Goal: Task Accomplishment & Management: Use online tool/utility

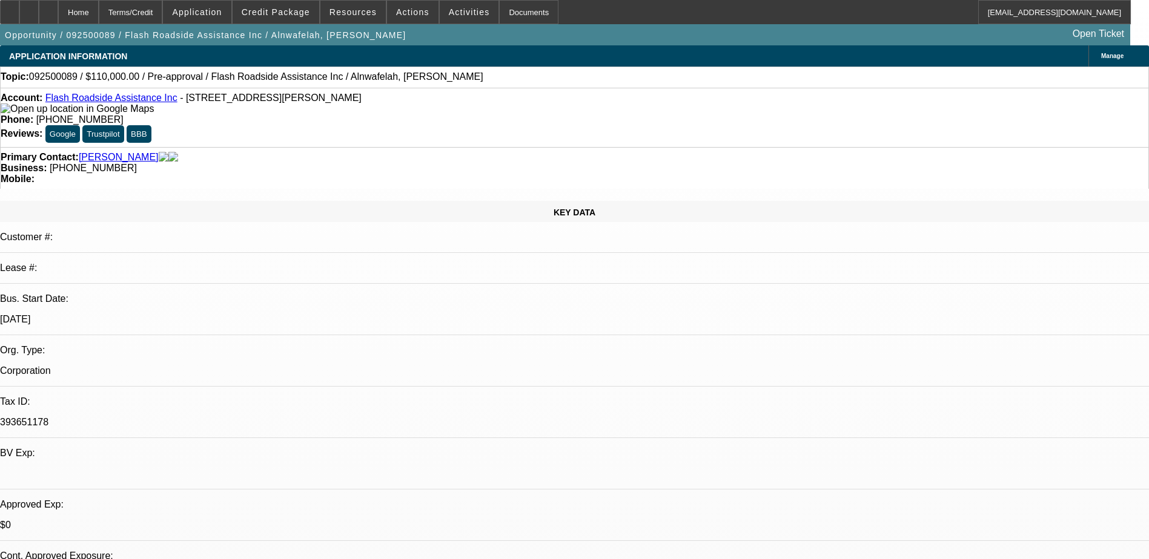
select select "0"
select select "2"
select select "0.1"
select select "1"
select select "2"
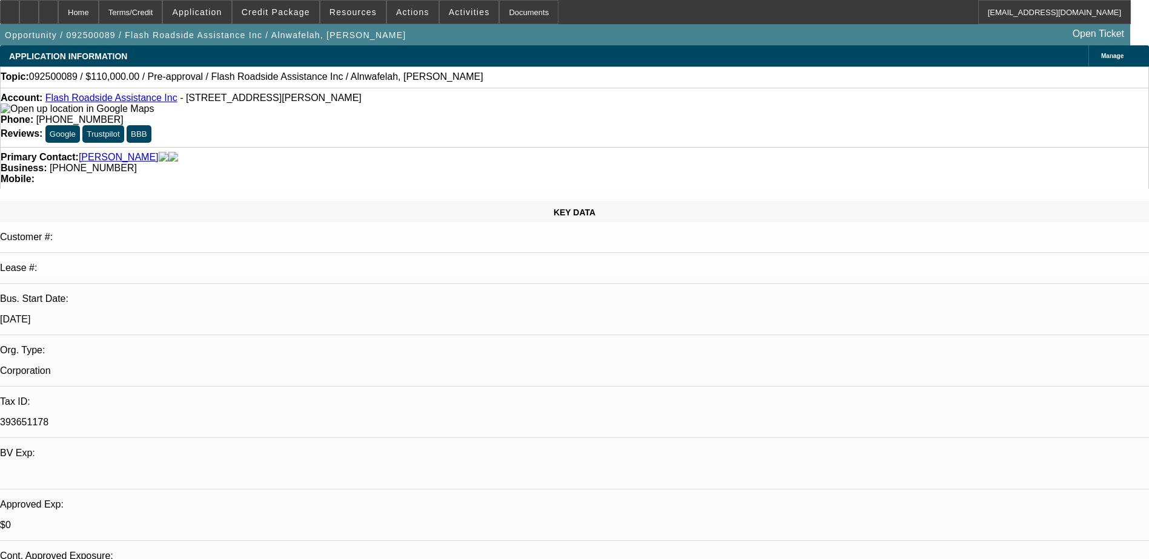
select select "4"
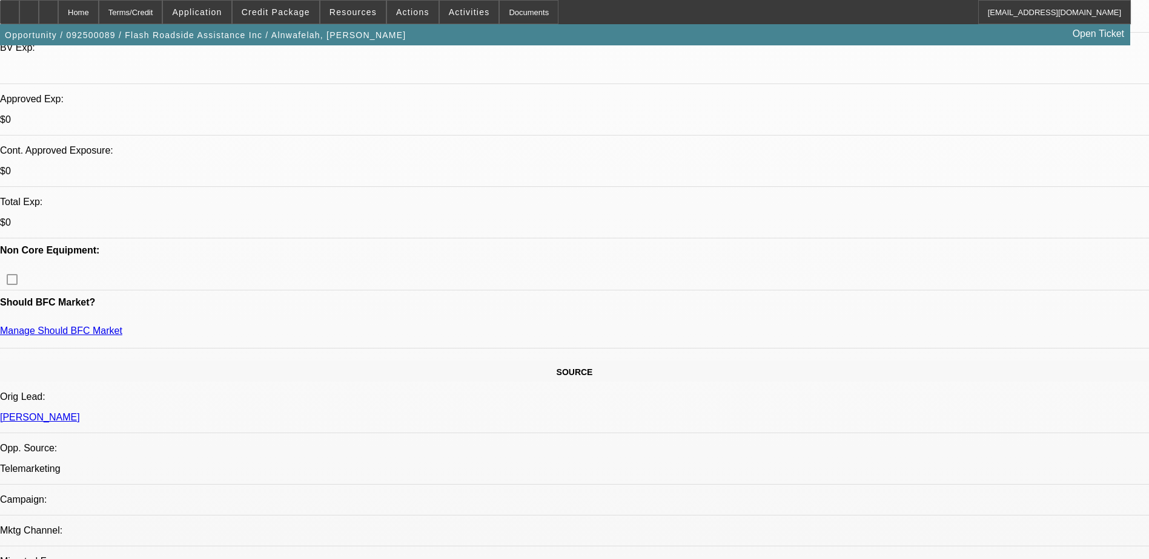
scroll to position [424, 0]
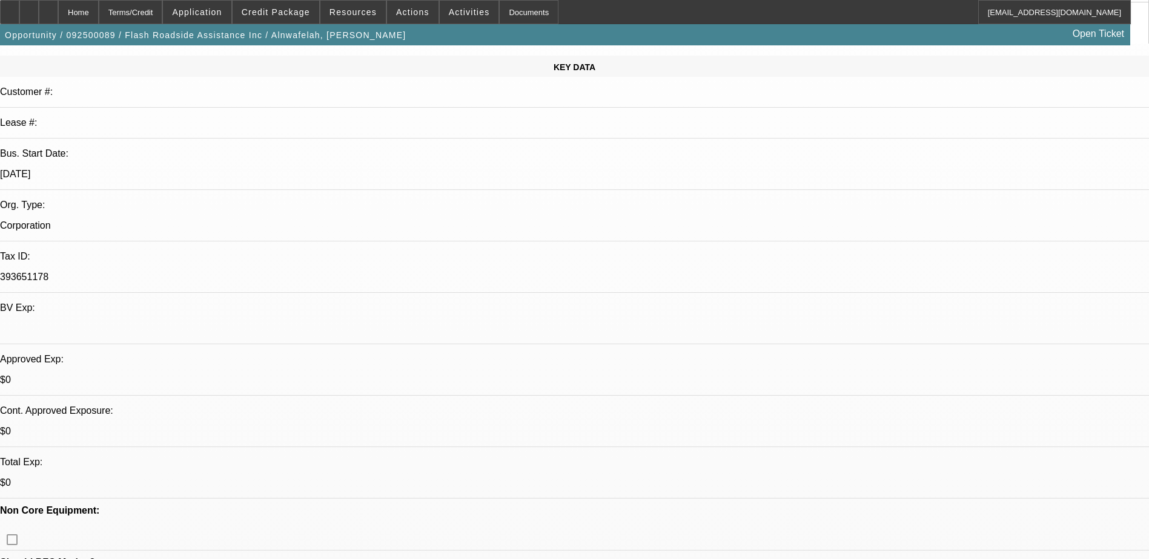
scroll to position [303, 0]
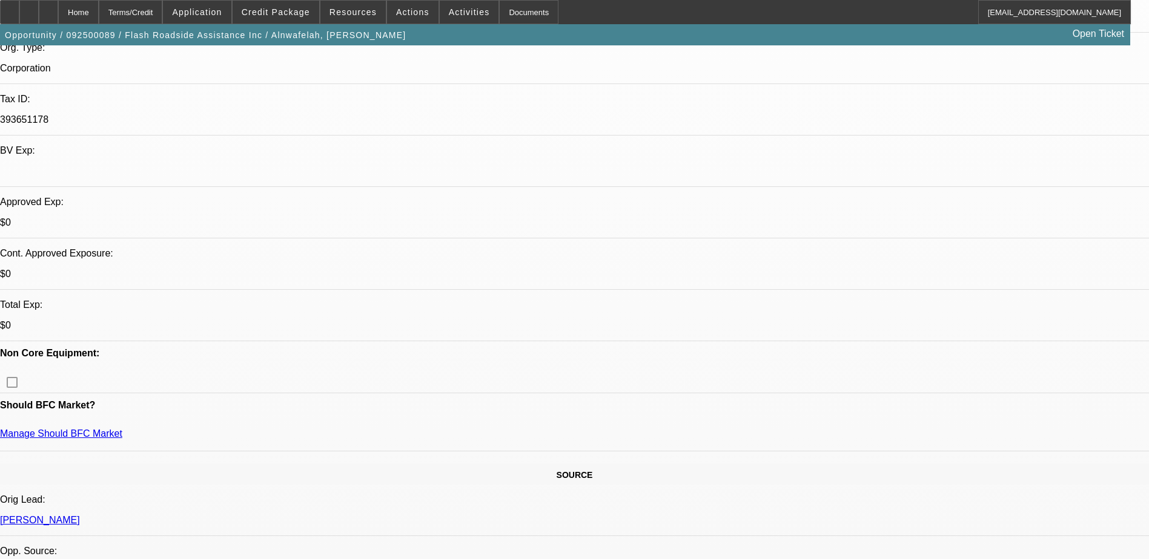
drag, startPoint x: 863, startPoint y: 235, endPoint x: 943, endPoint y: 234, distance: 79.9
drag, startPoint x: 943, startPoint y: 234, endPoint x: 929, endPoint y: 248, distance: 19.7
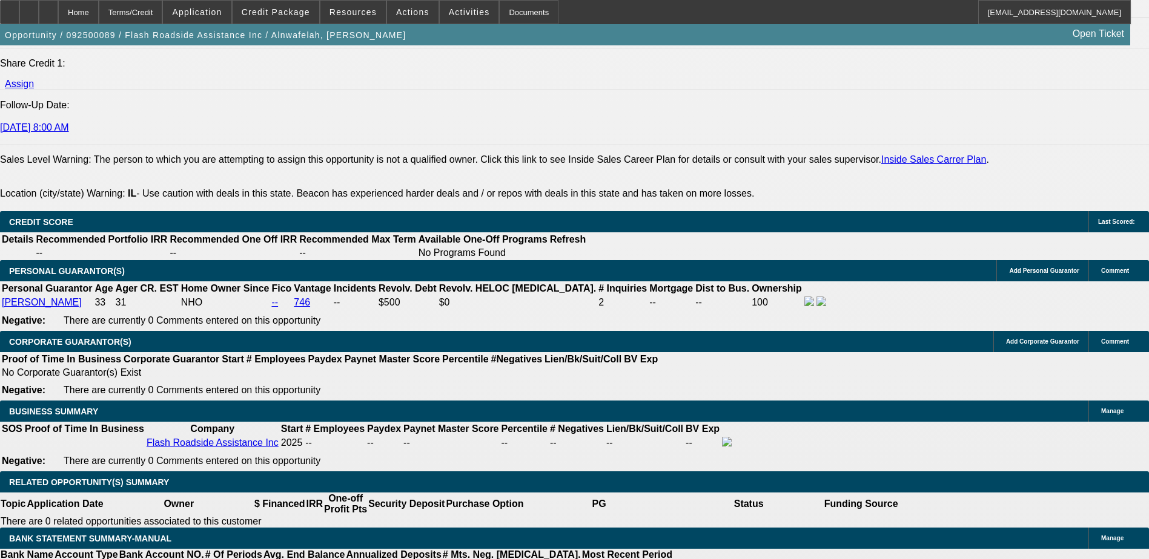
scroll to position [1635, 0]
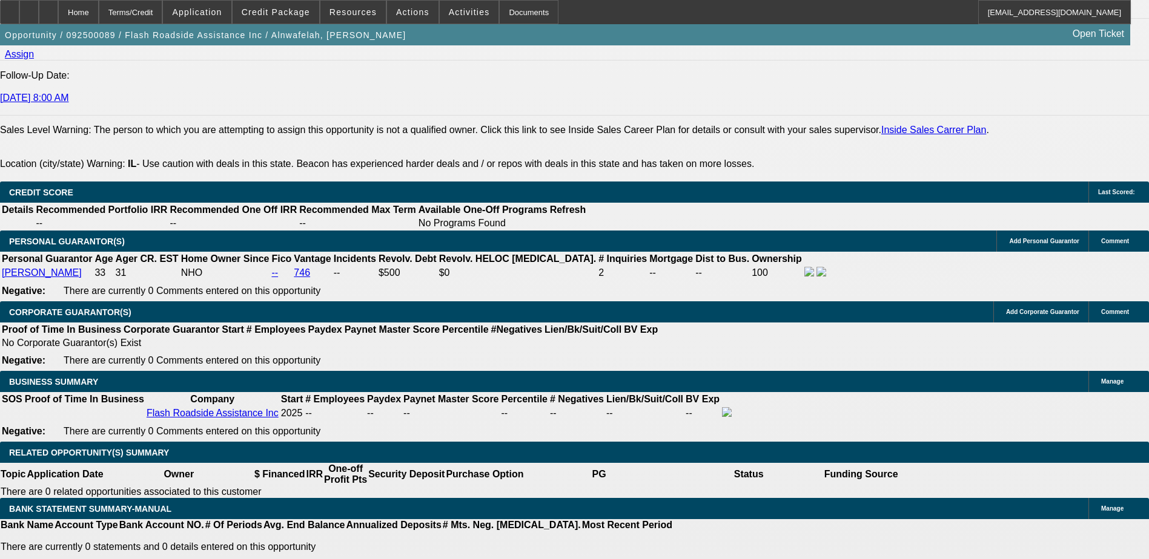
type input "72"
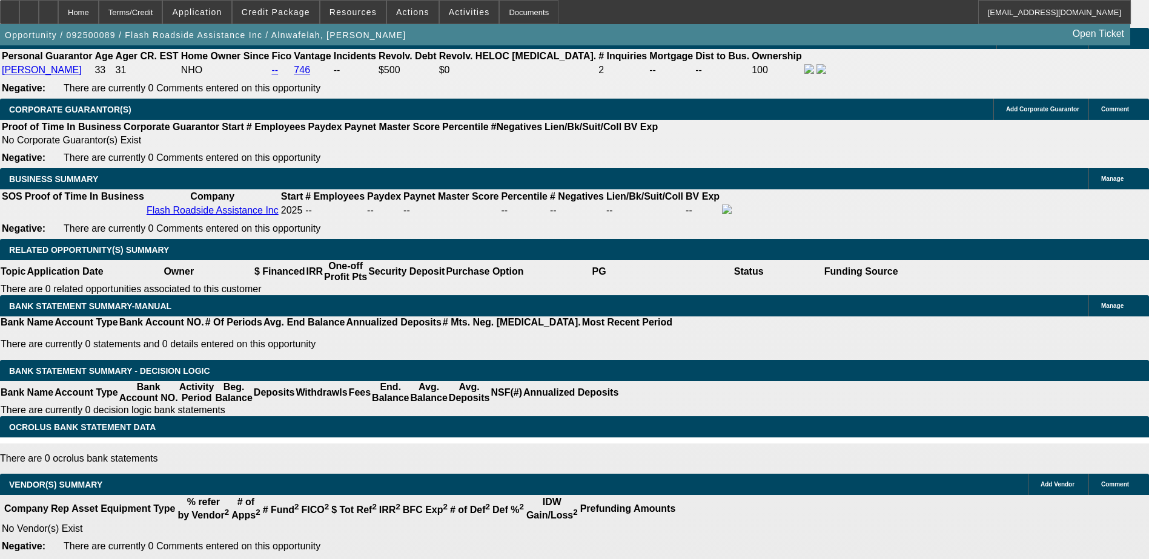
scroll to position [1816, 0]
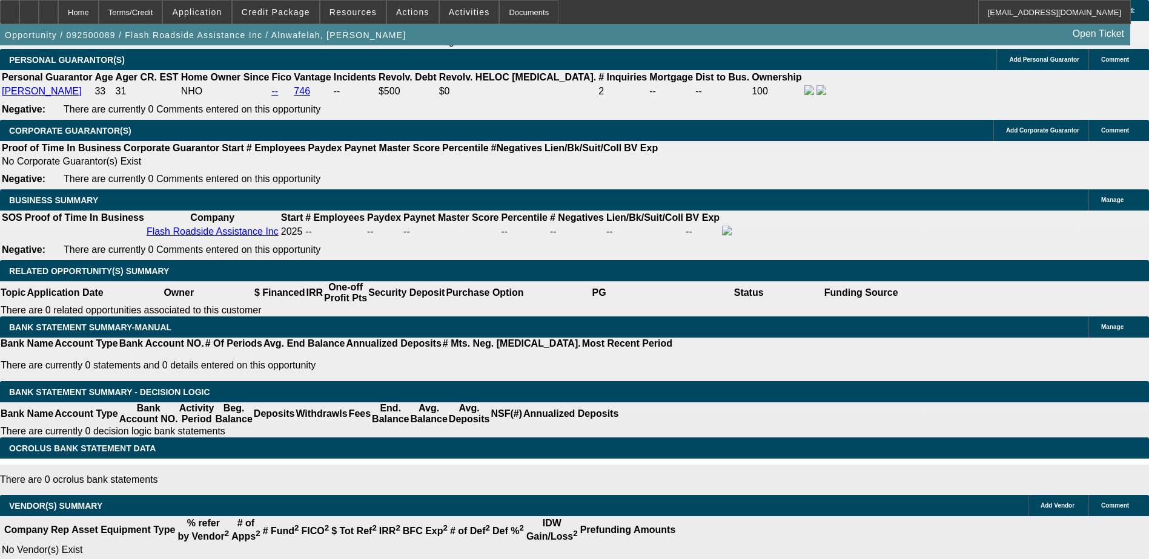
type input "$0.00"
type input "25"
type input "$3,245.10"
type input "$1,622.55"
type input "$5,926.18"
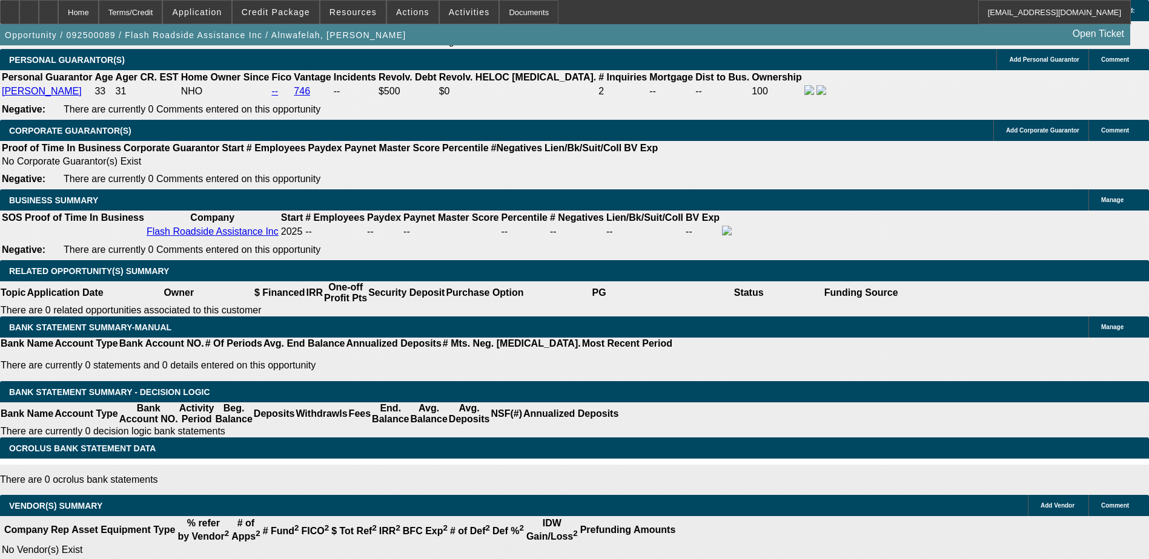
type input "$2,963.09"
type input "25"
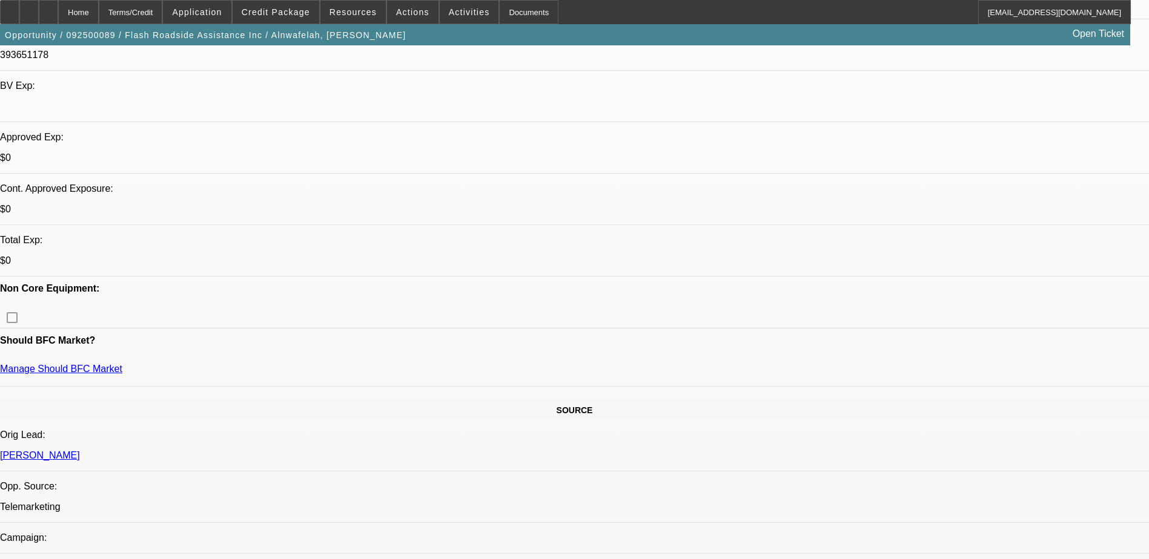
scroll to position [303, 0]
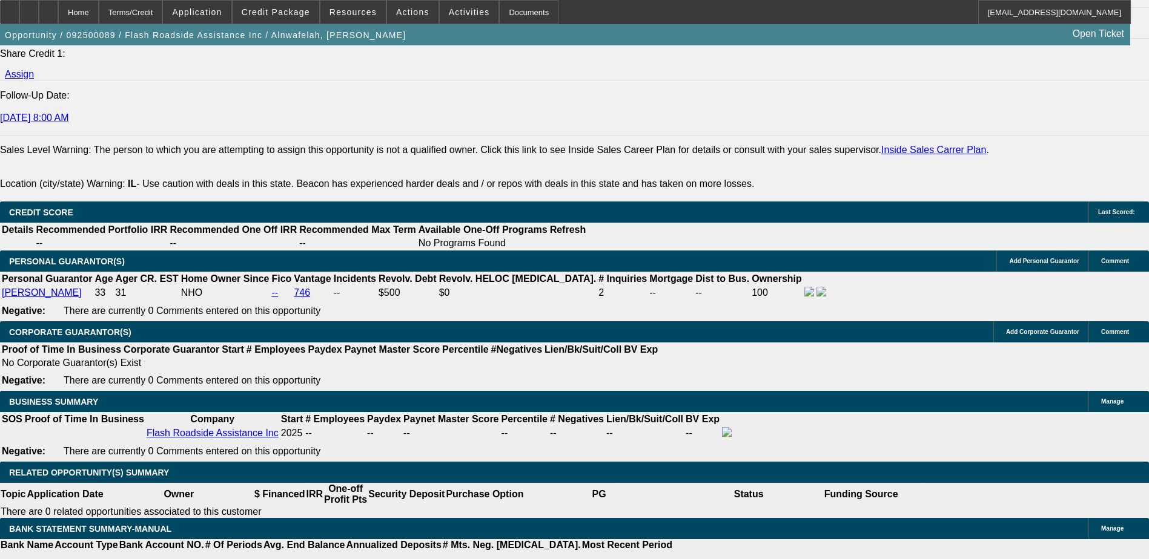
scroll to position [1514, 0]
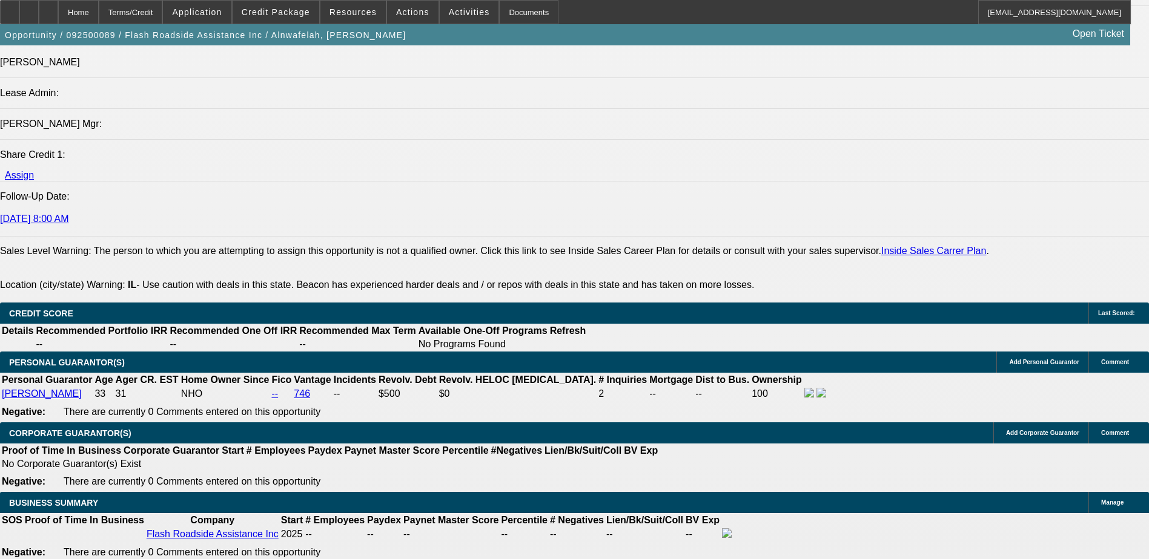
type input "$0.00"
select select "0.2"
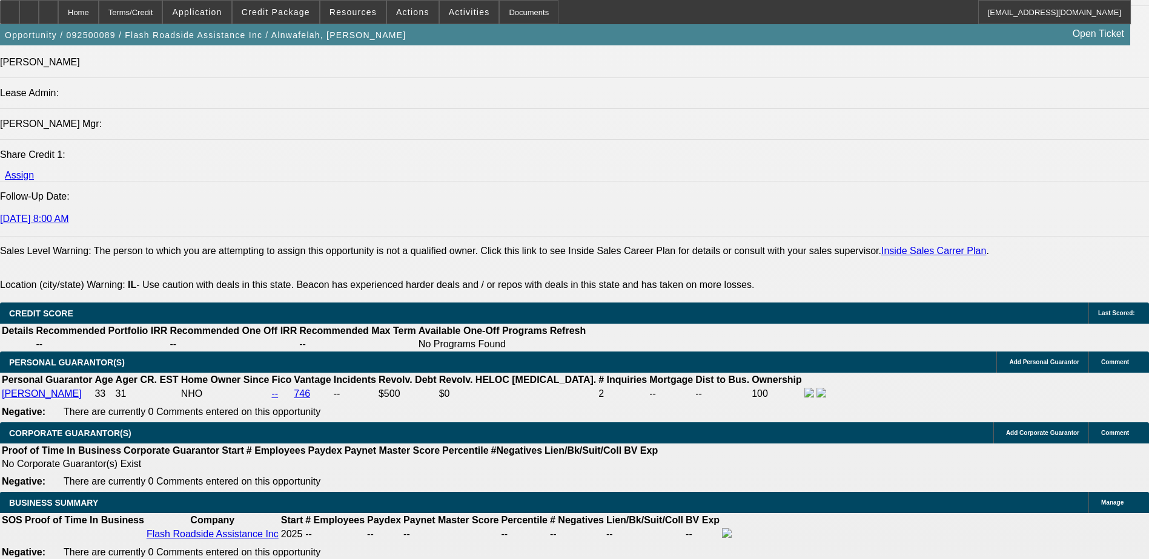
type input "$22,000.00"
type input "$4,740.94"
type input "$2,370.47"
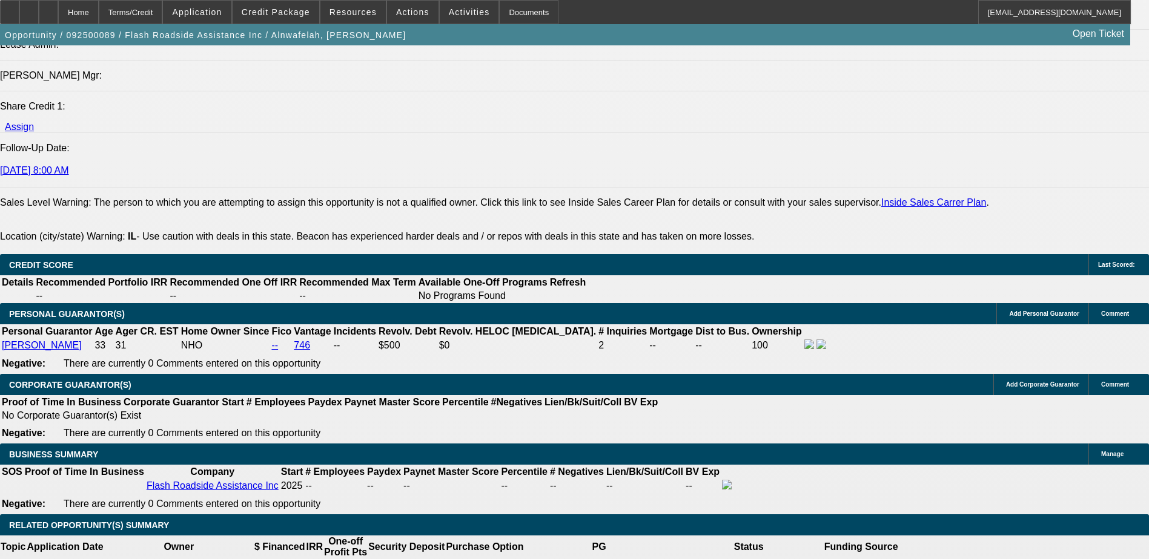
scroll to position [1635, 0]
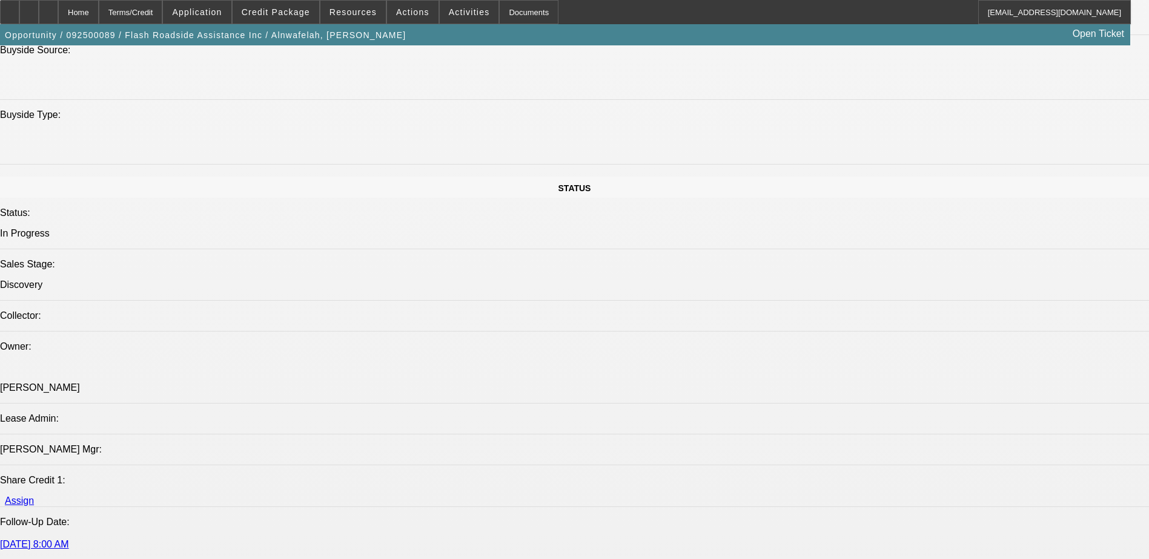
scroll to position [1150, 0]
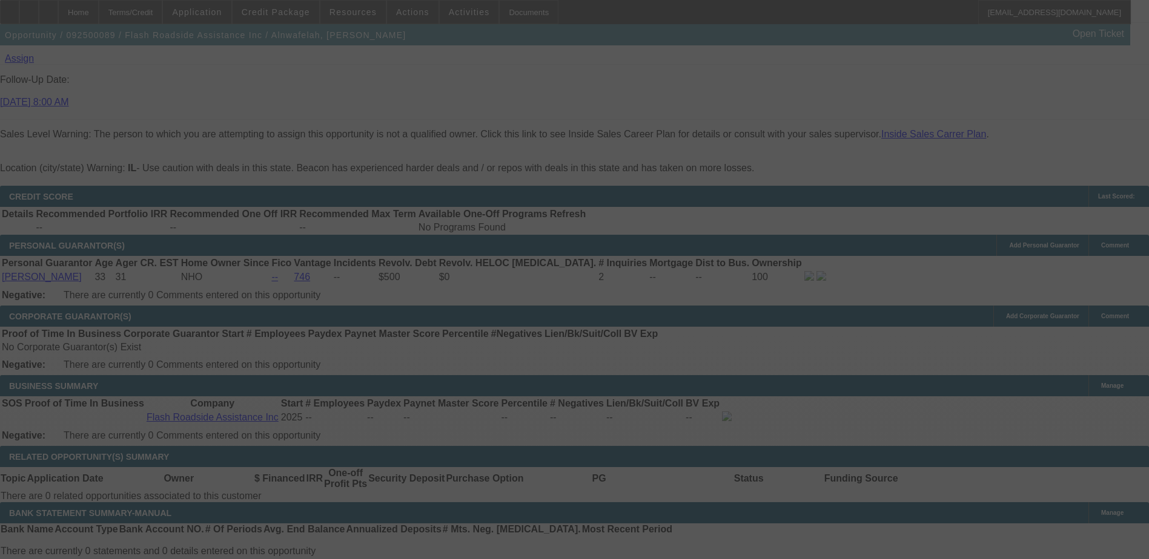
scroll to position [1635, 0]
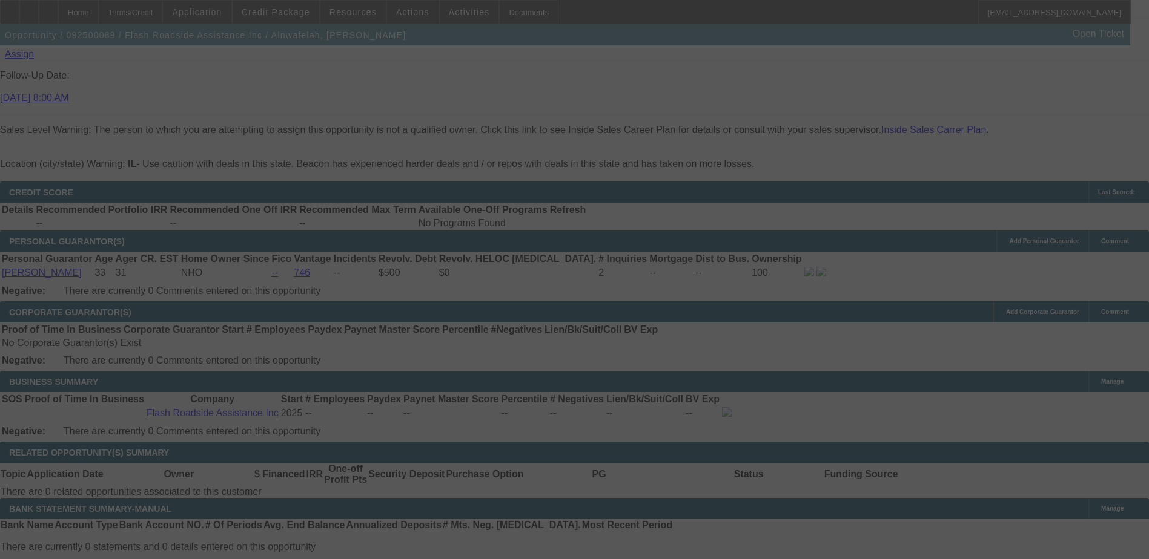
select select "0.2"
select select "2"
select select "0.1"
select select "4"
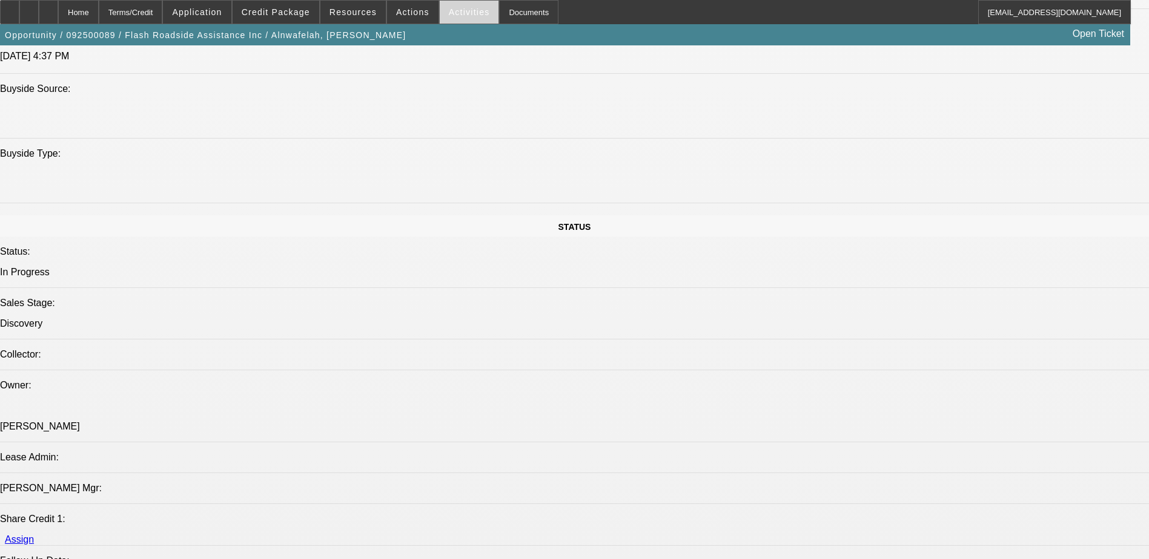
scroll to position [1029, 0]
